Goal: Information Seeking & Learning: Learn about a topic

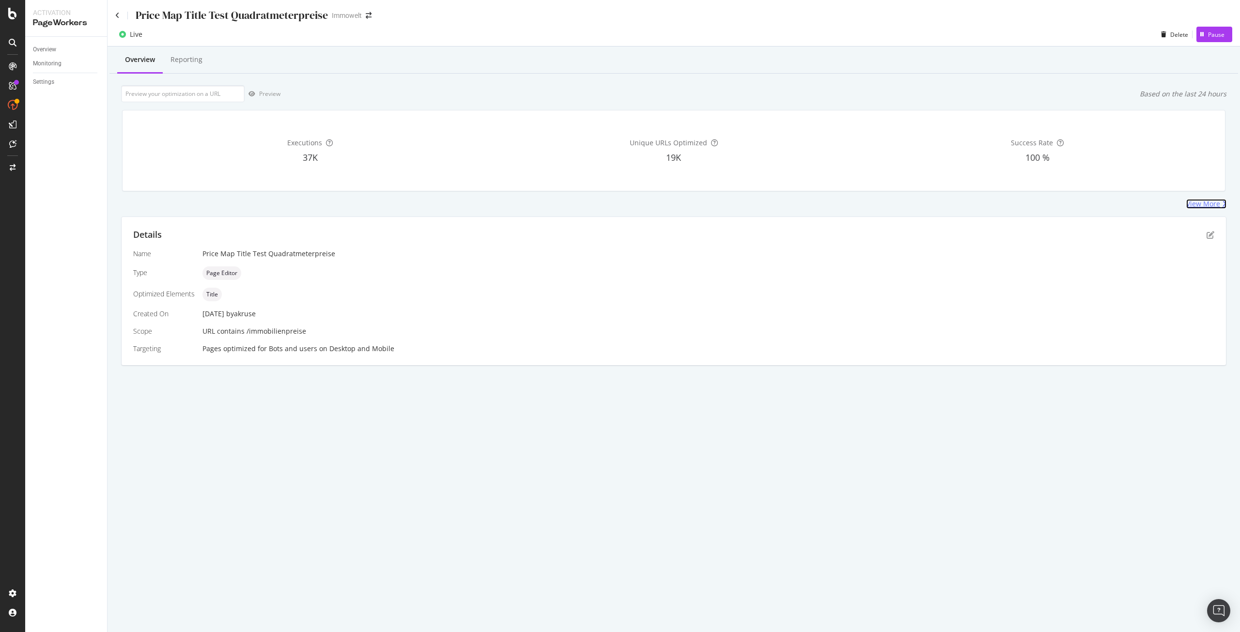
click at [1204, 200] on div "View More" at bounding box center [1203, 204] width 34 height 10
click at [1209, 235] on icon "pen-to-square" at bounding box center [1210, 235] width 8 height 8
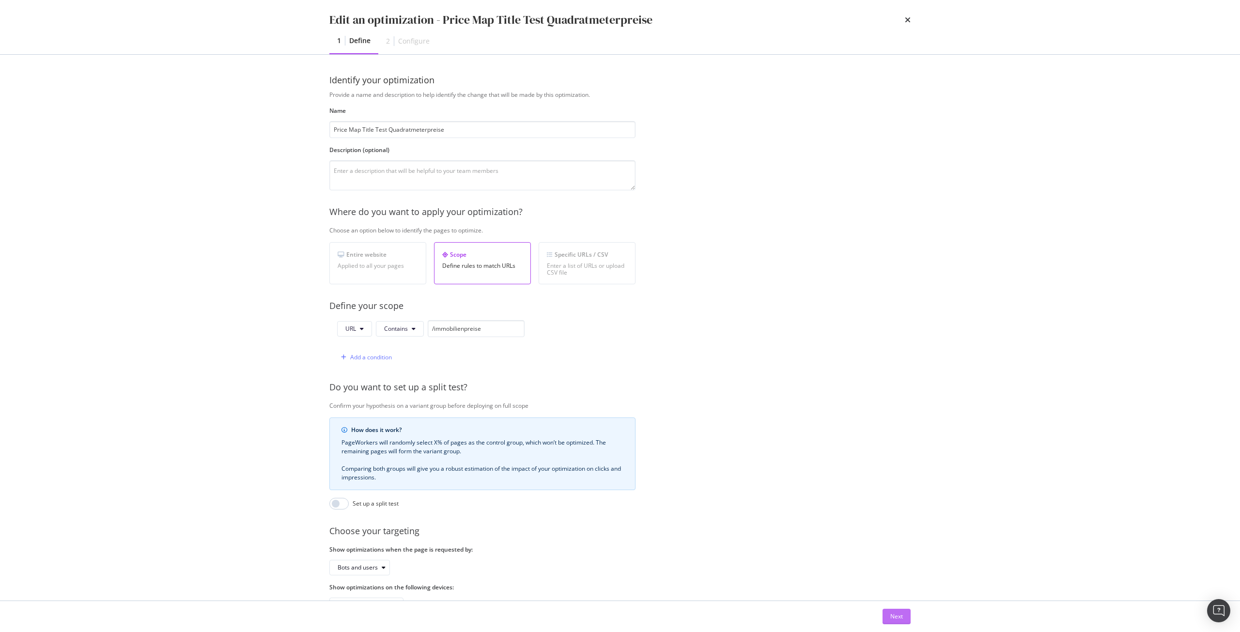
click at [893, 617] on div "Next" at bounding box center [896, 616] width 13 height 8
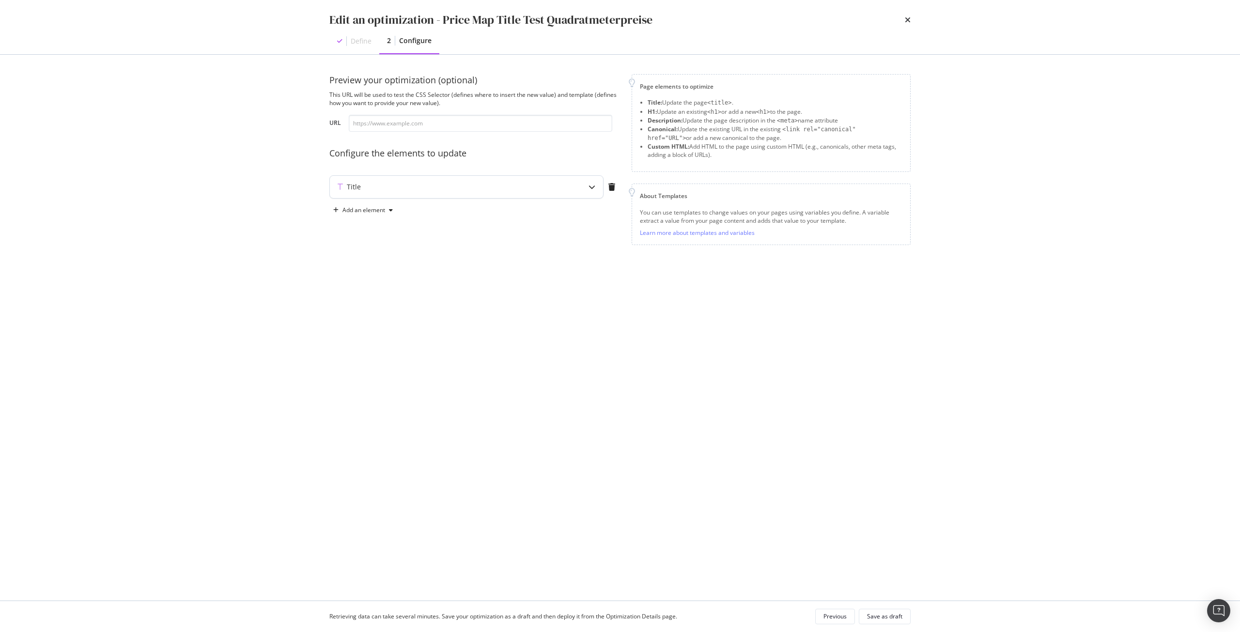
click at [485, 191] on div "Title" at bounding box center [447, 187] width 235 height 10
